Goal: Book appointment/travel/reservation

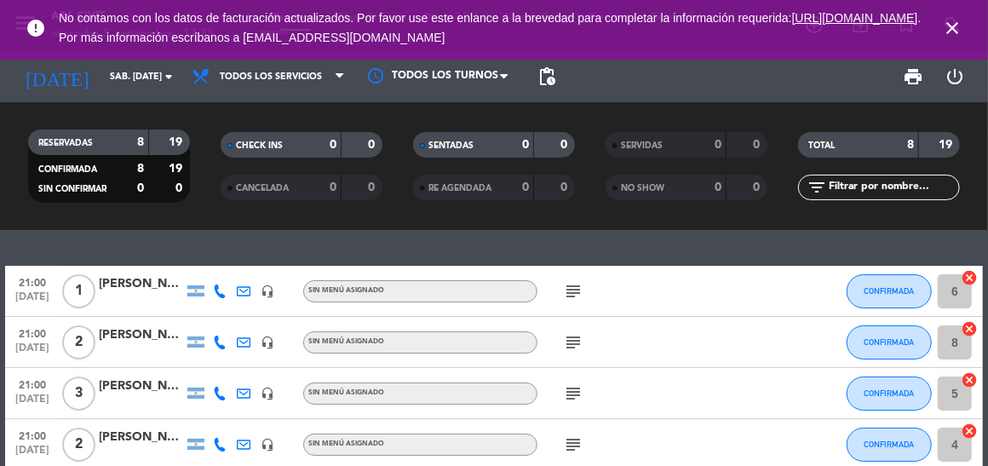
click at [948, 31] on icon "close" at bounding box center [952, 28] width 20 height 20
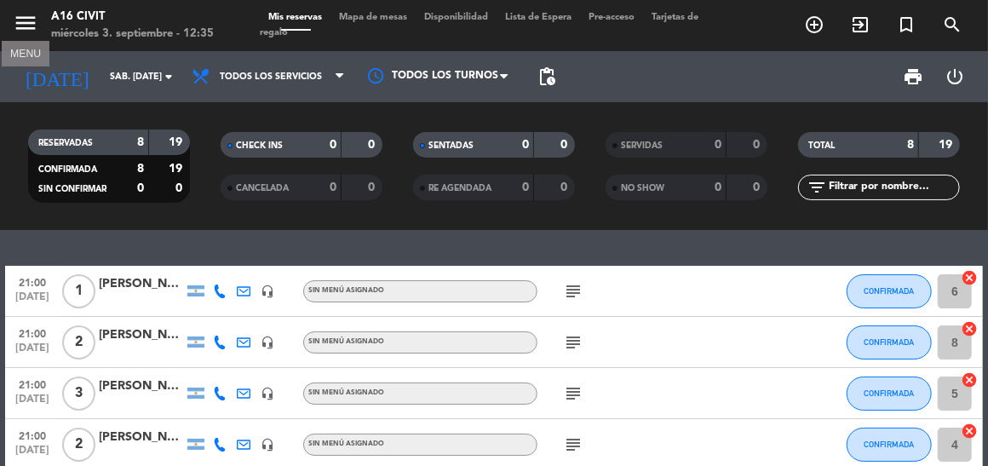
click at [16, 27] on icon "menu" at bounding box center [26, 23] width 26 height 26
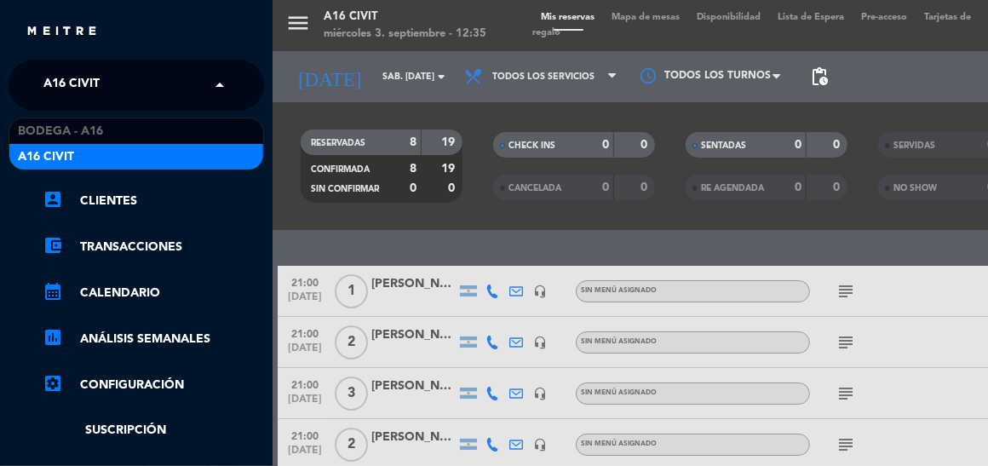
click at [81, 89] on span "A16 Civit" at bounding box center [71, 85] width 56 height 36
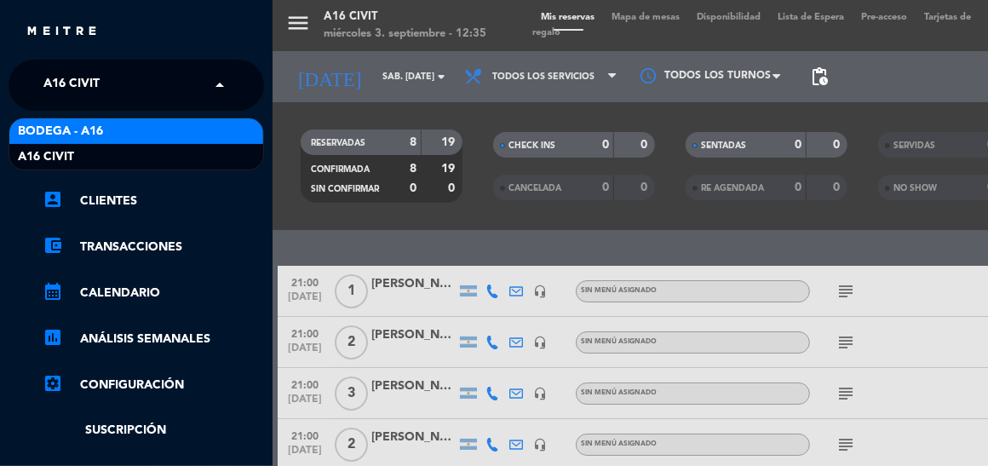
click at [72, 122] on span "Bodega - A16" at bounding box center [60, 132] width 85 height 20
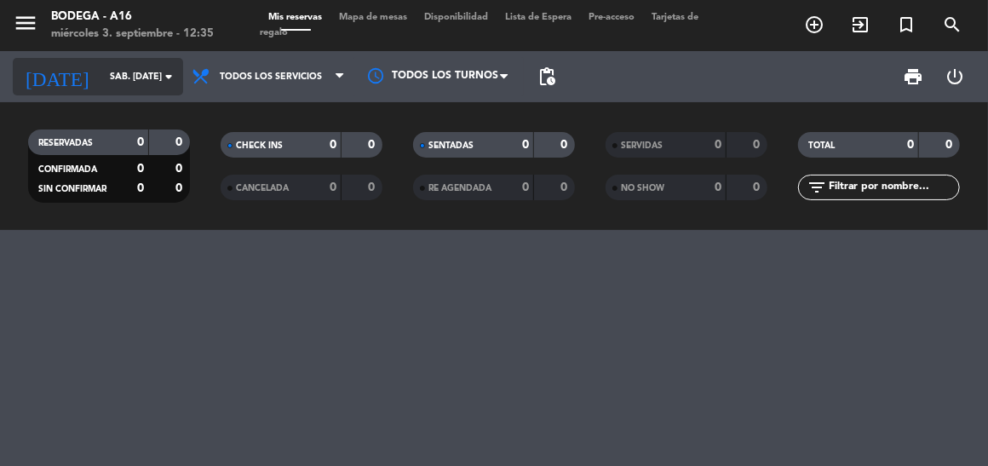
click at [160, 69] on icon "arrow_drop_down" at bounding box center [169, 76] width 20 height 20
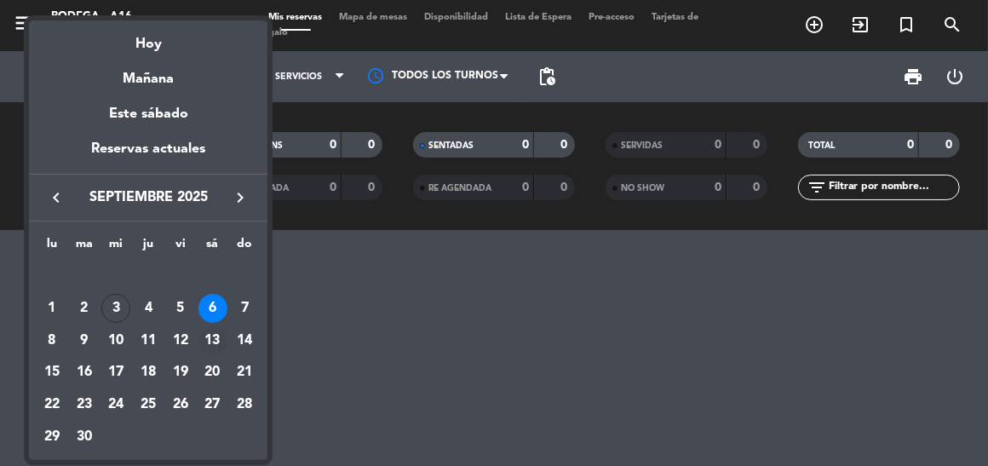
click at [216, 335] on div "13" at bounding box center [213, 340] width 29 height 29
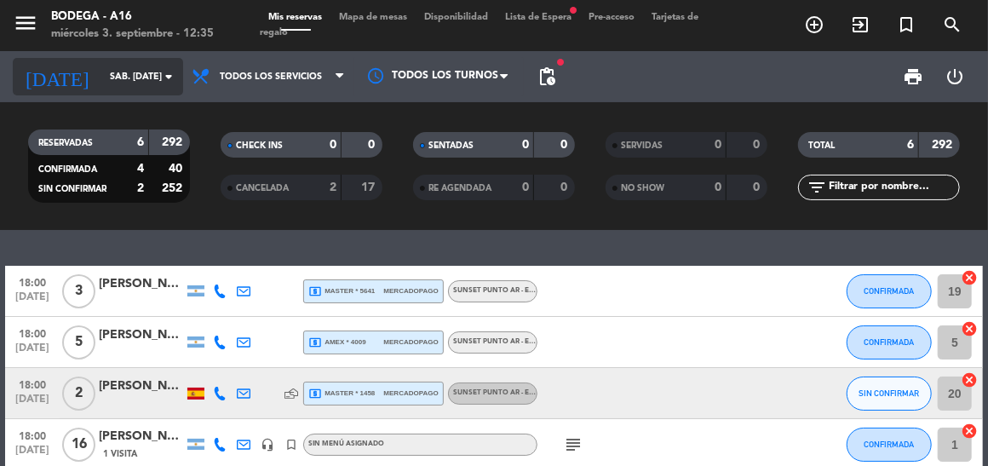
click at [136, 76] on input "sáb. [DATE]" at bounding box center [164, 77] width 126 height 28
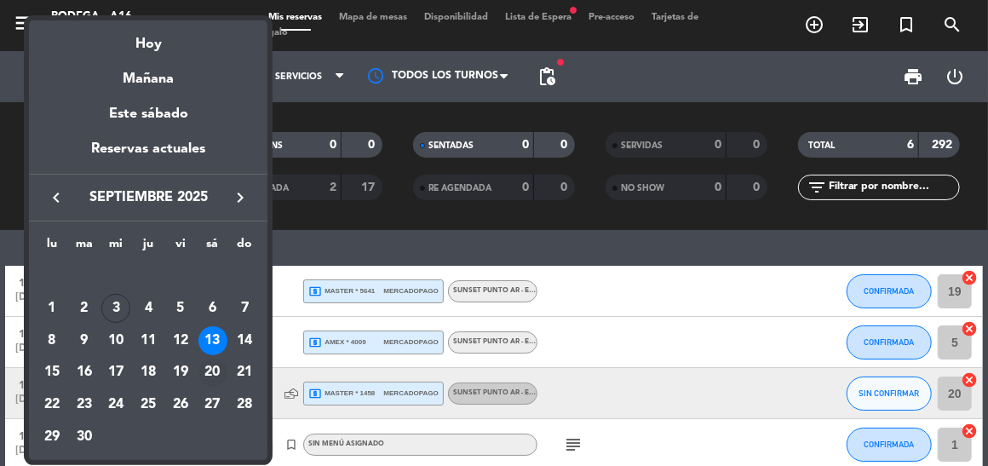
click at [210, 365] on div "20" at bounding box center [213, 372] width 29 height 29
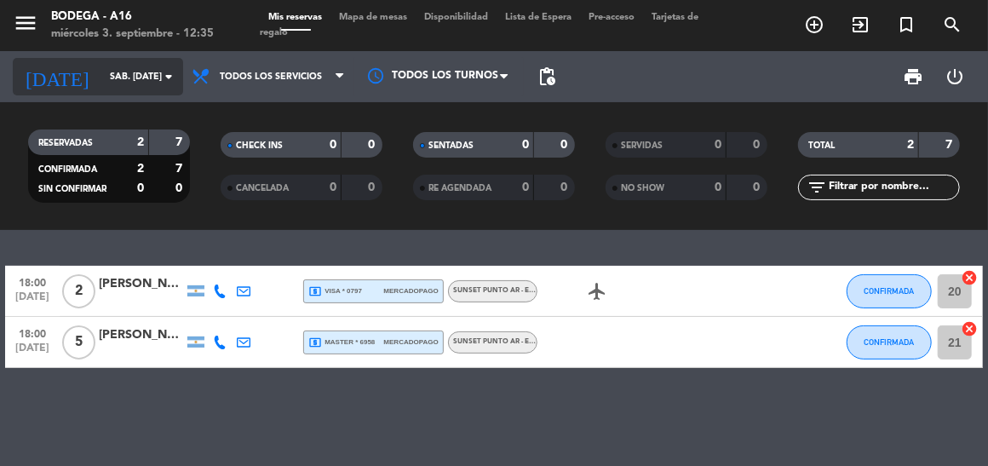
click at [137, 84] on input "sáb. [DATE]" at bounding box center [164, 77] width 126 height 28
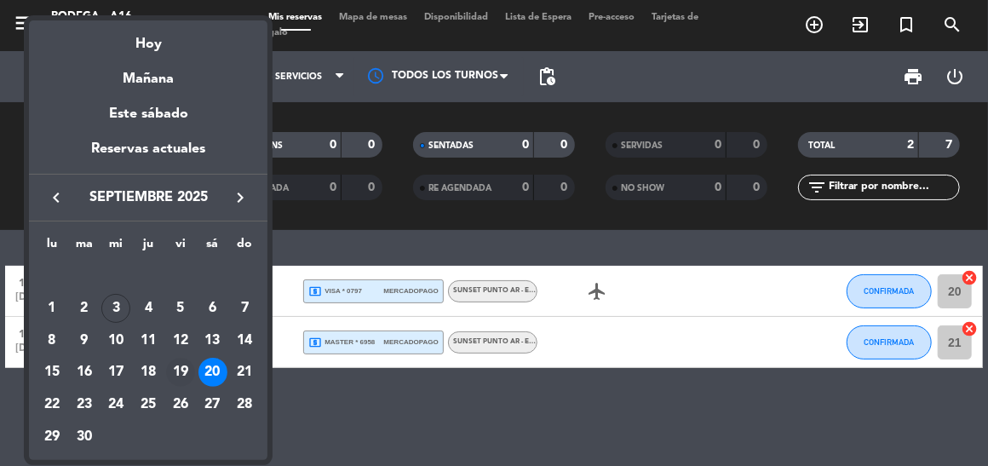
click at [177, 377] on div "19" at bounding box center [180, 372] width 29 height 29
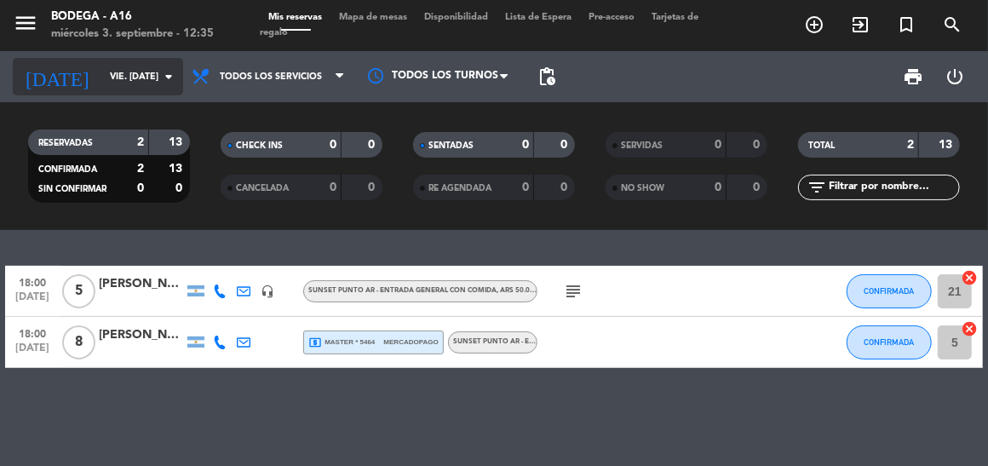
click at [168, 86] on icon "arrow_drop_down" at bounding box center [169, 76] width 20 height 20
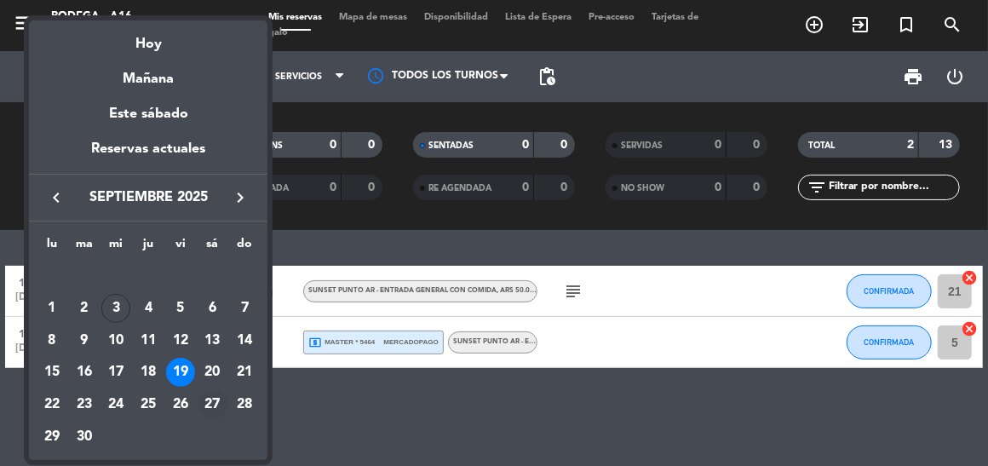
click at [214, 395] on div "27" at bounding box center [213, 404] width 29 height 29
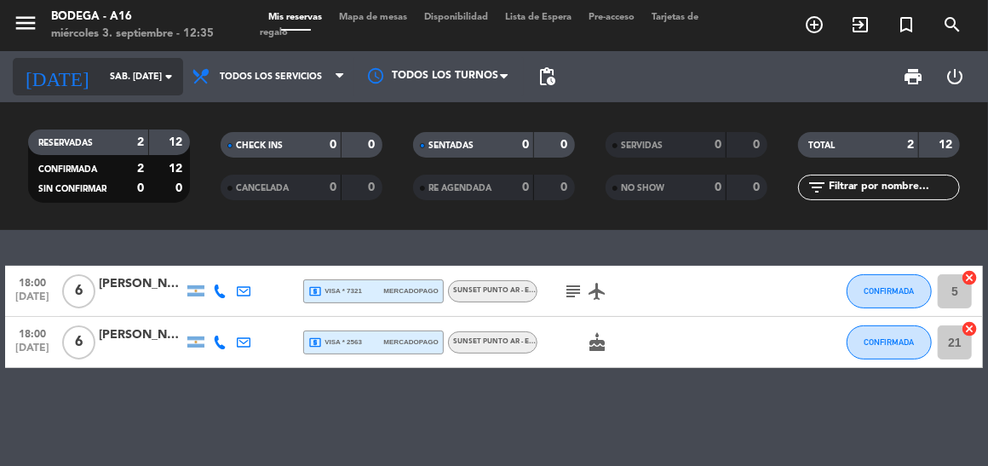
click at [165, 66] on input "sáb. [DATE]" at bounding box center [164, 77] width 126 height 28
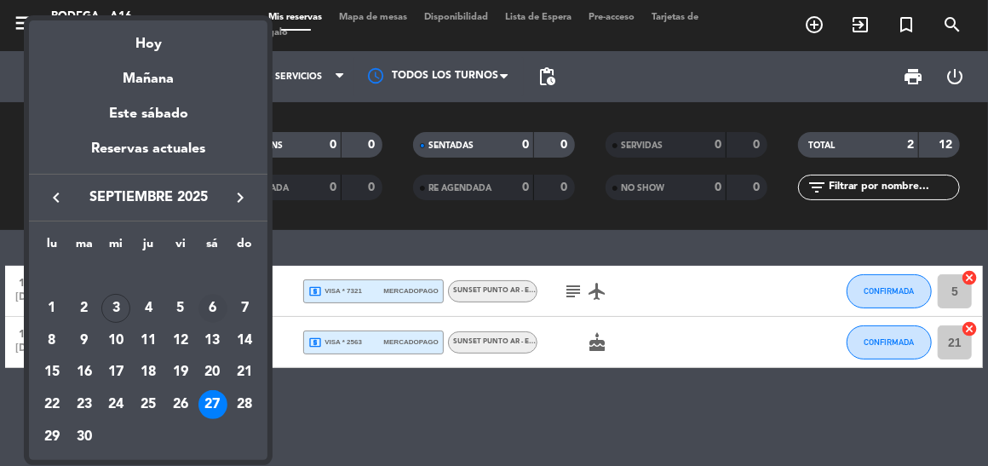
click at [216, 313] on div "6" at bounding box center [213, 308] width 29 height 29
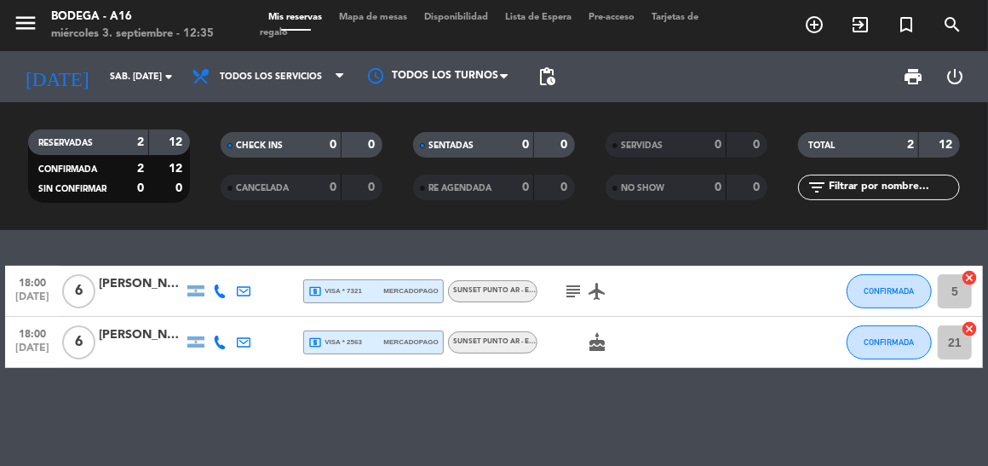
type input "sáb. [DATE]"
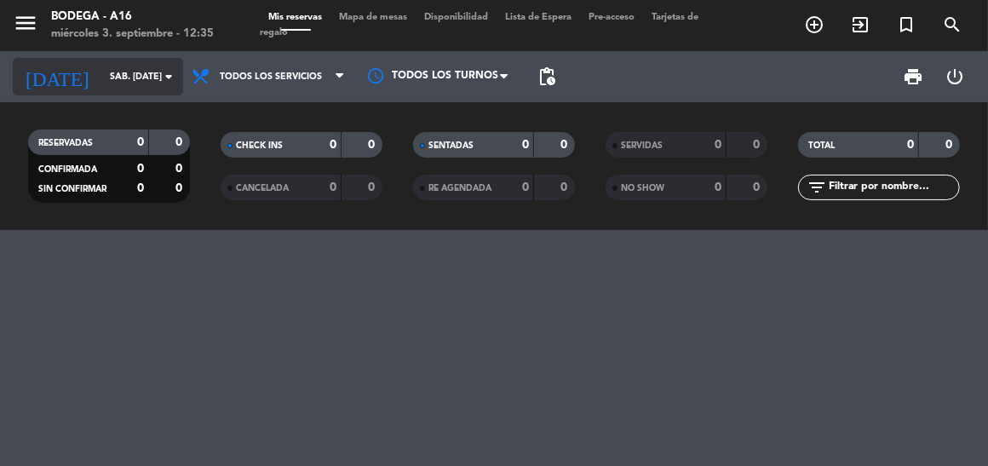
click at [167, 78] on icon "arrow_drop_down" at bounding box center [169, 76] width 20 height 20
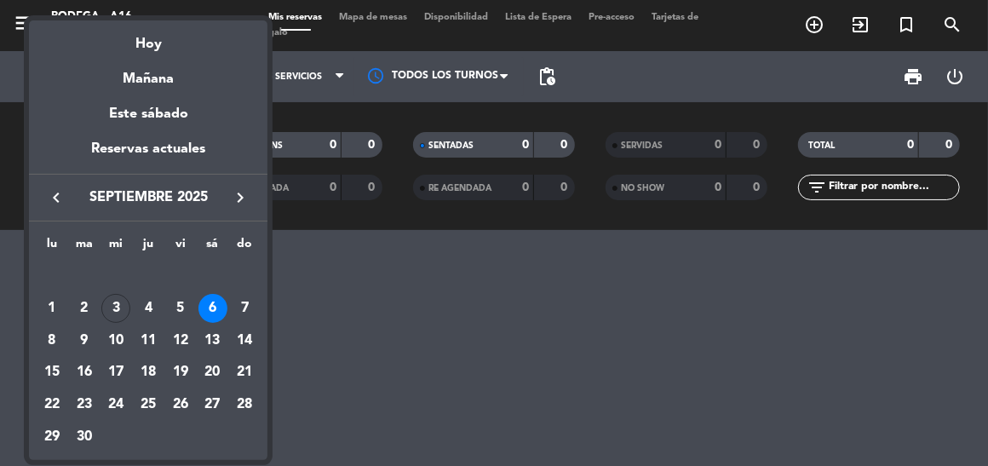
click at [366, 297] on div at bounding box center [494, 233] width 988 height 466
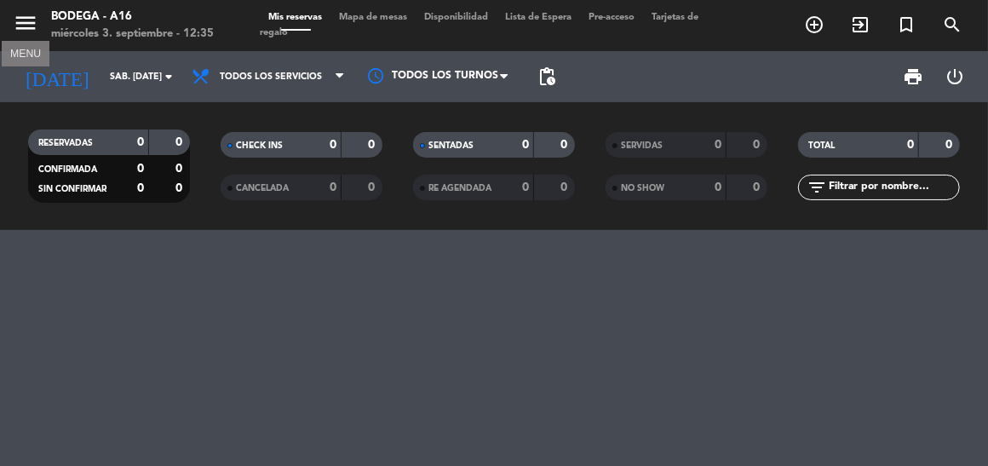
click at [29, 20] on icon "menu" at bounding box center [26, 23] width 26 height 26
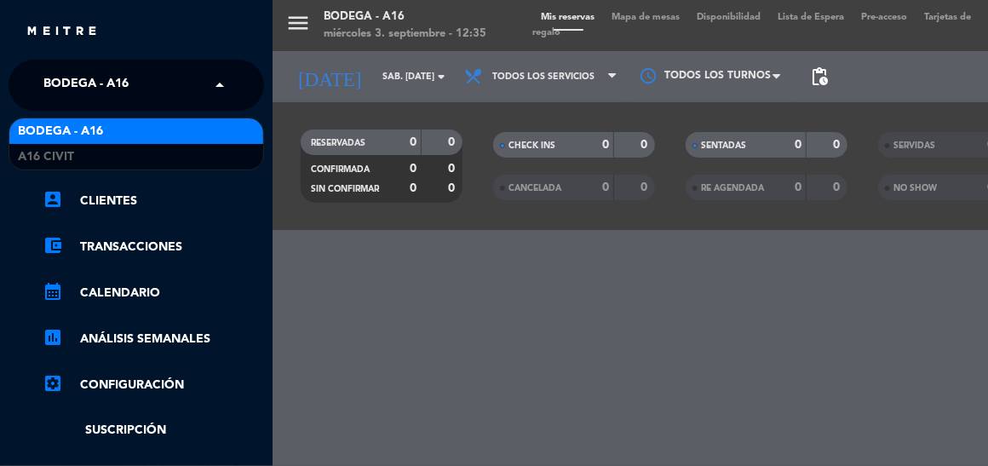
click at [72, 84] on span "Bodega - A16" at bounding box center [85, 85] width 85 height 36
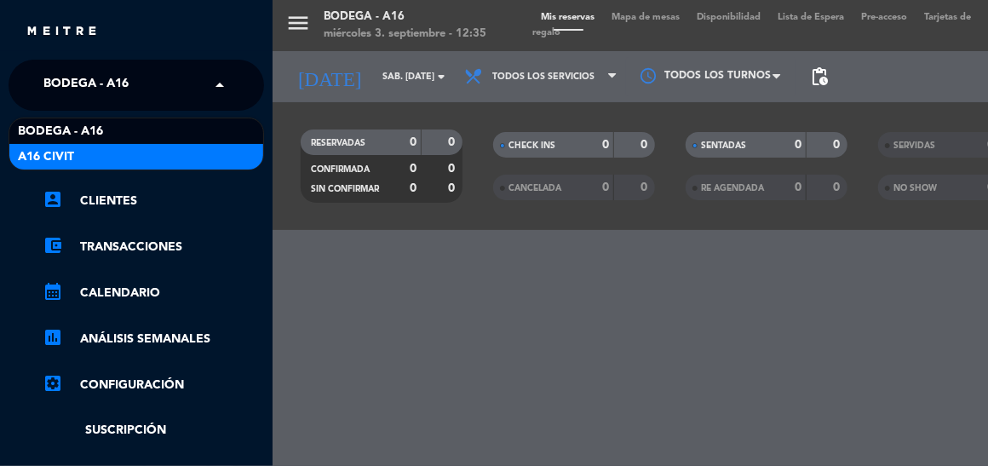
click at [86, 157] on div "A16 Civit" at bounding box center [136, 157] width 254 height 26
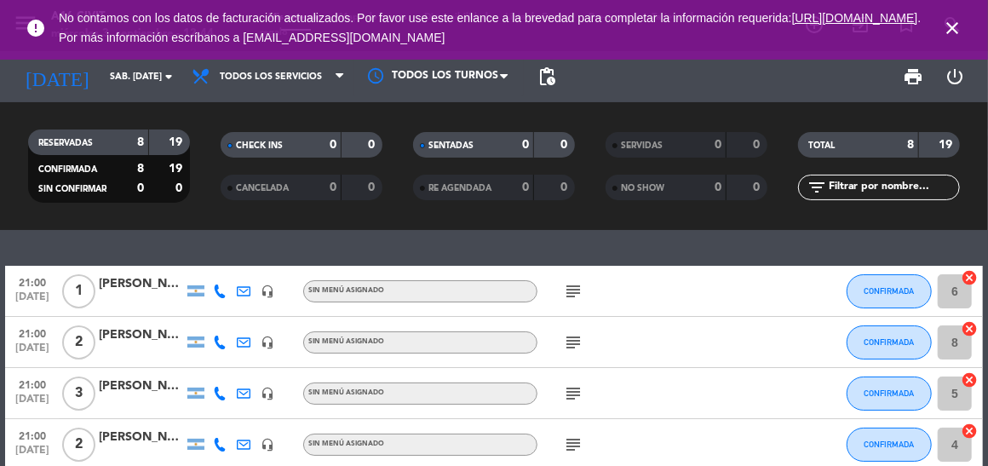
click at [952, 26] on icon "close" at bounding box center [952, 28] width 20 height 20
